Goal: Information Seeking & Learning: Learn about a topic

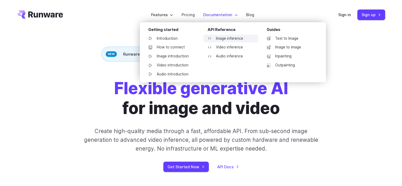
click at [226, 38] on link "Image inference" at bounding box center [230, 39] width 55 height 8
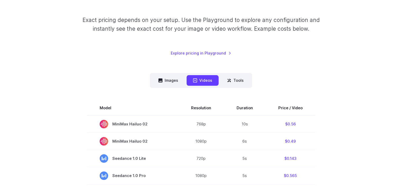
scroll to position [79, 0]
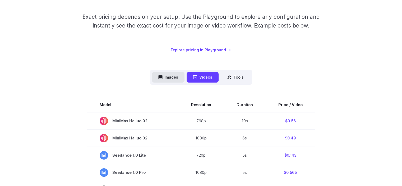
click at [168, 76] on button "Images" at bounding box center [168, 77] width 33 height 10
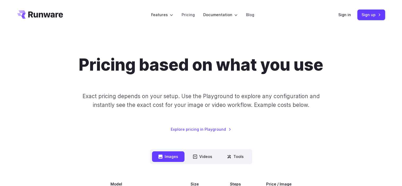
scroll to position [132, 0]
